Goal: Information Seeking & Learning: Learn about a topic

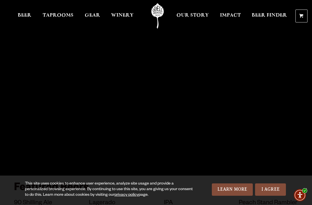
click at [51, 14] on span "Taprooms" at bounding box center [58, 15] width 31 height 4
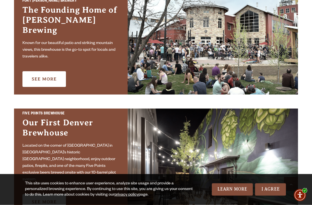
scroll to position [218, 0]
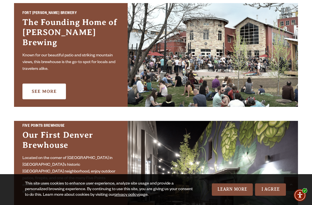
click at [34, 84] on link "See More" at bounding box center [43, 92] width 43 height 16
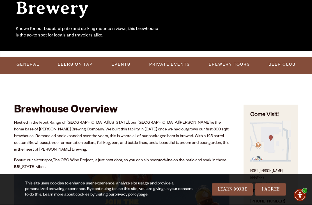
scroll to position [124, 0]
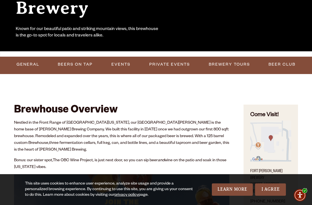
click at [121, 64] on link "Events" at bounding box center [121, 64] width 24 height 13
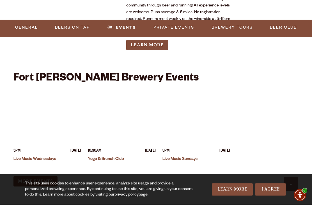
scroll to position [2181, 0]
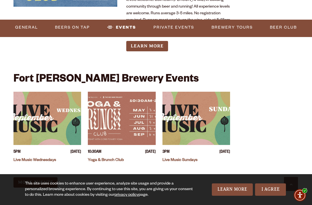
click at [22, 103] on img "View event details" at bounding box center [47, 118] width 68 height 53
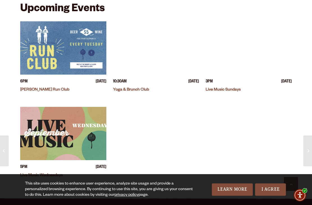
scroll to position [191, 0]
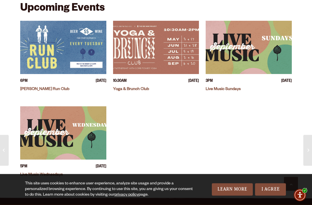
click at [30, 137] on img "View event details" at bounding box center [63, 132] width 86 height 53
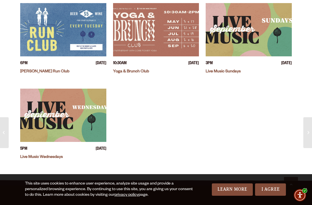
scroll to position [209, 0]
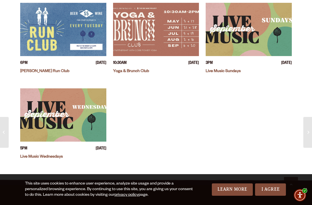
click at [277, 47] on img "View event details" at bounding box center [248, 29] width 86 height 53
